Goal: Task Accomplishment & Management: Manage account settings

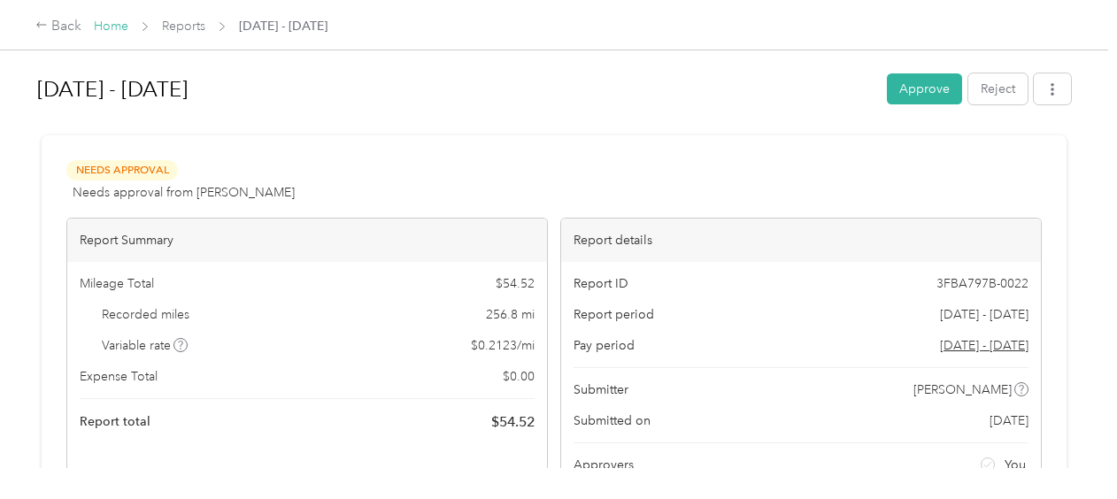
click at [114, 29] on link "Home" at bounding box center [111, 26] width 35 height 15
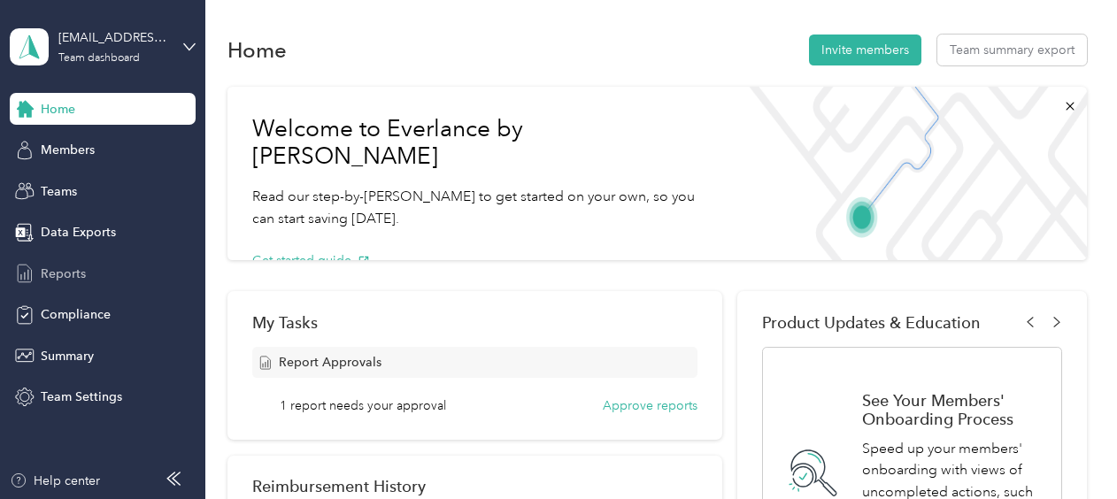
click at [68, 274] on span "Reports" at bounding box center [63, 274] width 45 height 19
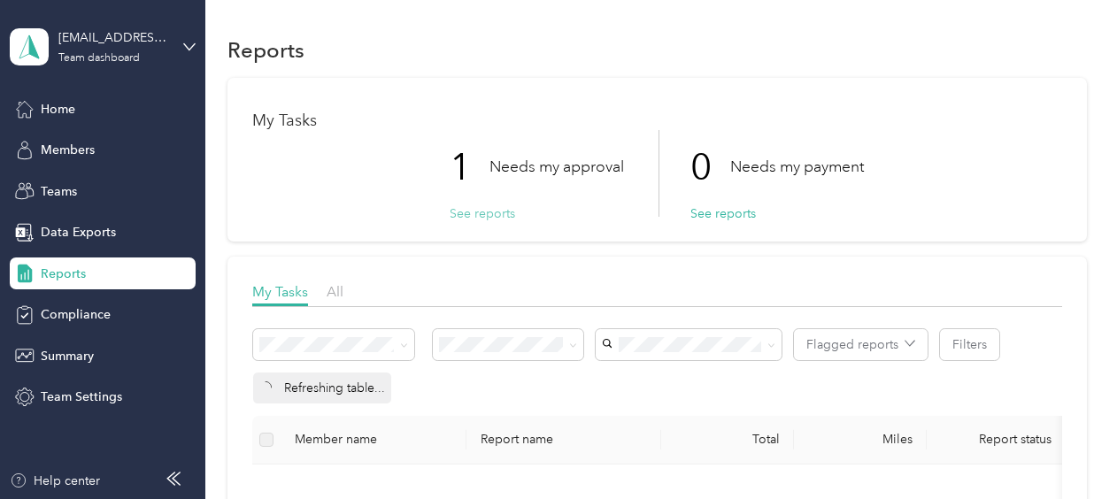
click at [489, 215] on button "See reports" at bounding box center [483, 213] width 66 height 19
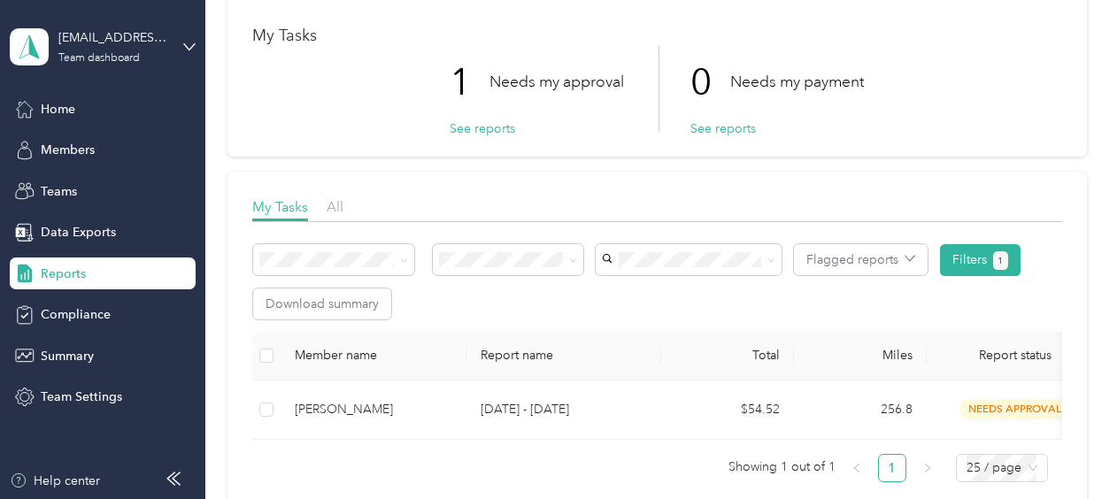
scroll to position [174, 0]
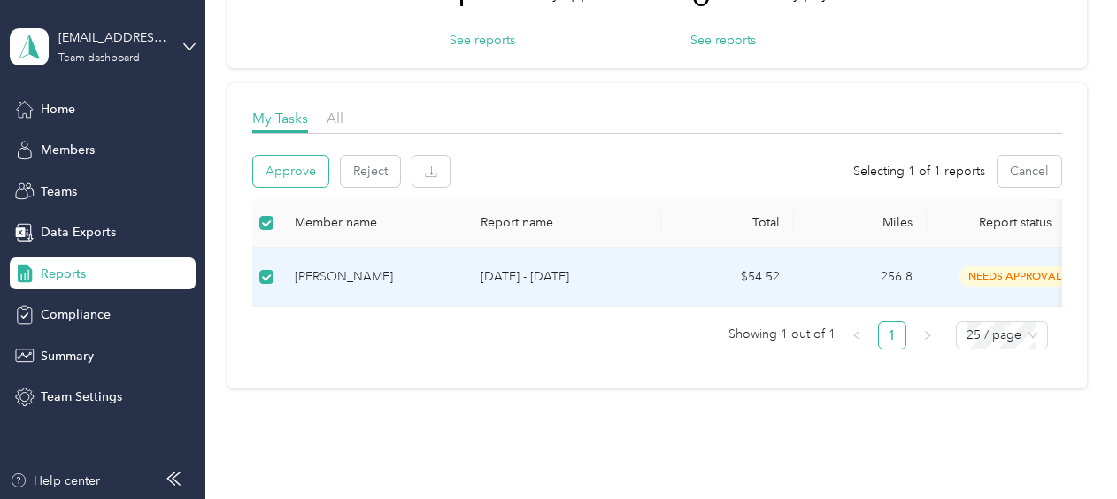
click at [297, 170] on button "Approve" at bounding box center [290, 171] width 75 height 31
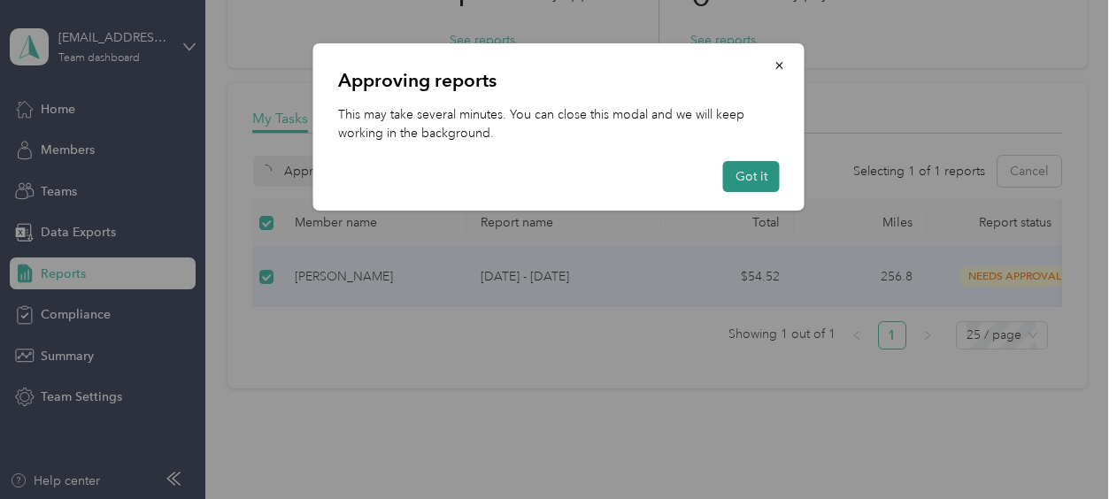
click at [754, 177] on button "Got it" at bounding box center [751, 176] width 57 height 31
